Goal: Task Accomplishment & Management: Manage account settings

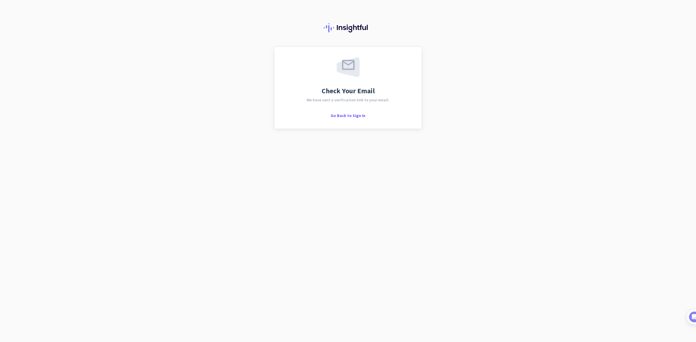
drag, startPoint x: 476, startPoint y: 170, endPoint x: 472, endPoint y: 170, distance: 3.5
click at [476, 170] on div "Check Your Email We have sent a verification link to your email. Go Back to Sig…" at bounding box center [348, 171] width 696 height 342
click at [354, 117] on span "Go Back to Sign In" at bounding box center [348, 115] width 35 height 5
drag, startPoint x: 377, startPoint y: 96, endPoint x: 391, endPoint y: 92, distance: 14.2
click at [378, 95] on div "Check Your Email We have sent a verification link to your email. Go Back to Sig…" at bounding box center [348, 87] width 126 height 61
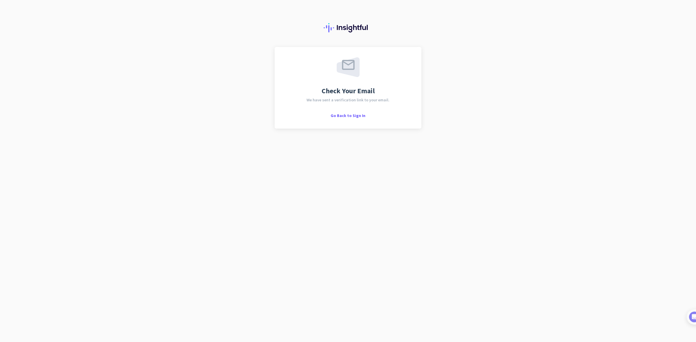
click at [369, 137] on div "Check Your Email We have sent a verification link to your email. Go Back to Sig…" at bounding box center [348, 171] width 696 height 342
click at [370, 137] on div "Check Your Email We have sent a verification link to your email. Go Back to Sig…" at bounding box center [348, 171] width 696 height 342
click at [351, 119] on div "Check Your Email We have sent a verification link to your email. Go Back to Sig…" at bounding box center [348, 88] width 147 height 82
click at [353, 118] on span "Go Back to Sign In" at bounding box center [348, 115] width 35 height 5
